Goal: Information Seeking & Learning: Find specific fact

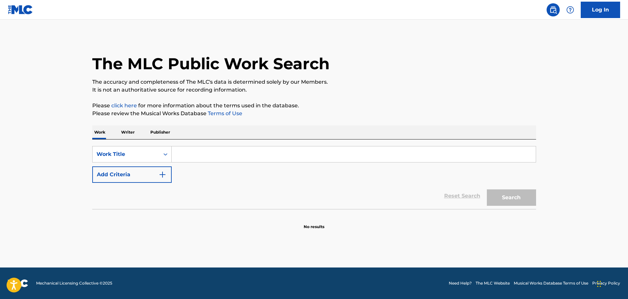
click at [232, 156] on input "Search Form" at bounding box center [354, 154] width 364 height 16
type input "whatever"
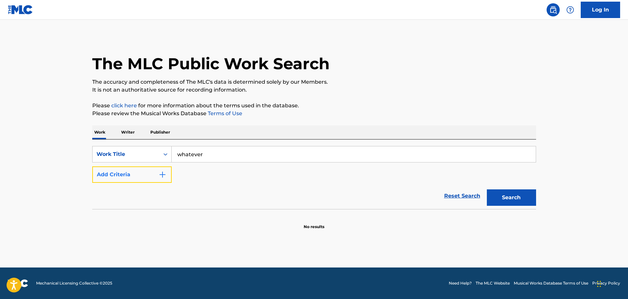
click at [123, 176] on button "Add Criteria" at bounding box center [131, 174] width 79 height 16
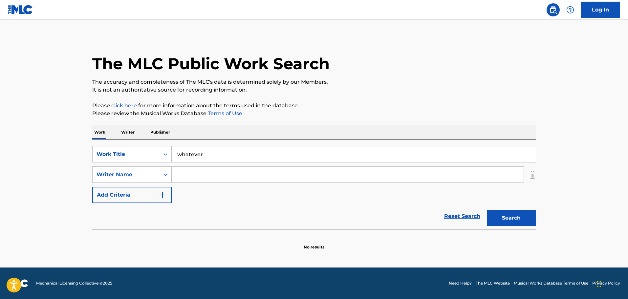
click at [210, 173] on input "Search Form" at bounding box center [348, 175] width 352 height 16
type input "estefan"
click at [487, 210] on button "Search" at bounding box center [511, 218] width 49 height 16
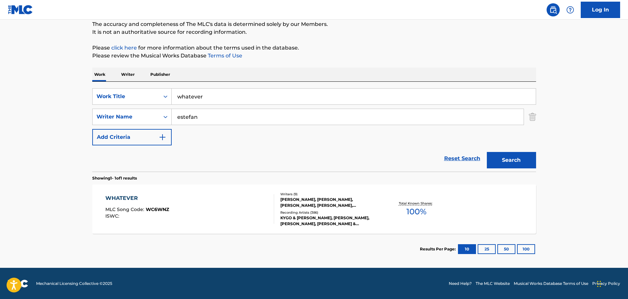
scroll to position [58, 0]
click at [128, 196] on div "WHATEVER" at bounding box center [137, 198] width 64 height 8
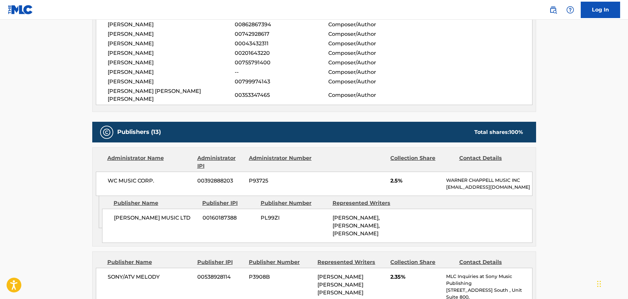
scroll to position [361, 0]
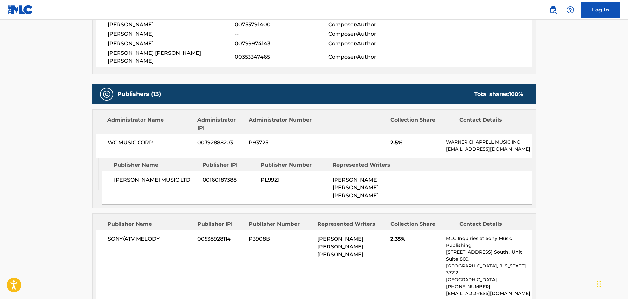
click at [160, 184] on span "[PERSON_NAME] MUSIC LTD" at bounding box center [156, 180] width 84 height 8
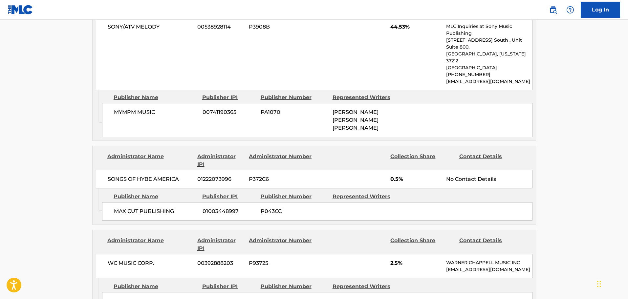
scroll to position [1084, 0]
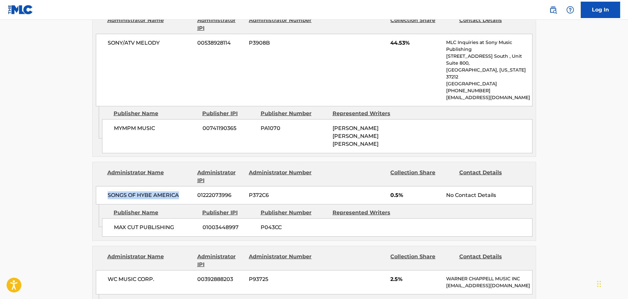
drag, startPoint x: 108, startPoint y: 129, endPoint x: 184, endPoint y: 131, distance: 75.9
click at [184, 191] on span "SONGS OF HYBE AMERICA" at bounding box center [150, 195] width 85 height 8
copy span "SONGS OF HYBE AMERICA"
click at [282, 191] on span "P372C6" at bounding box center [281, 195] width 64 height 8
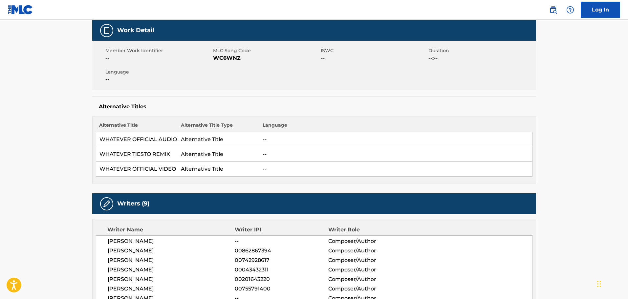
scroll to position [66, 0]
